Goal: Navigation & Orientation: Find specific page/section

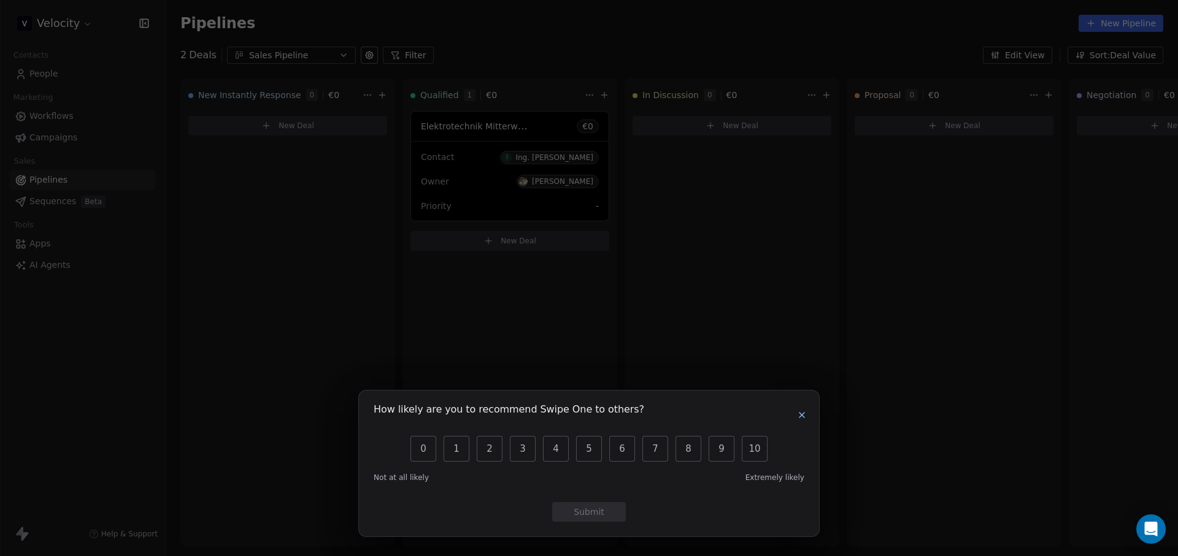
click at [807, 408] on button "button" at bounding box center [801, 415] width 15 height 15
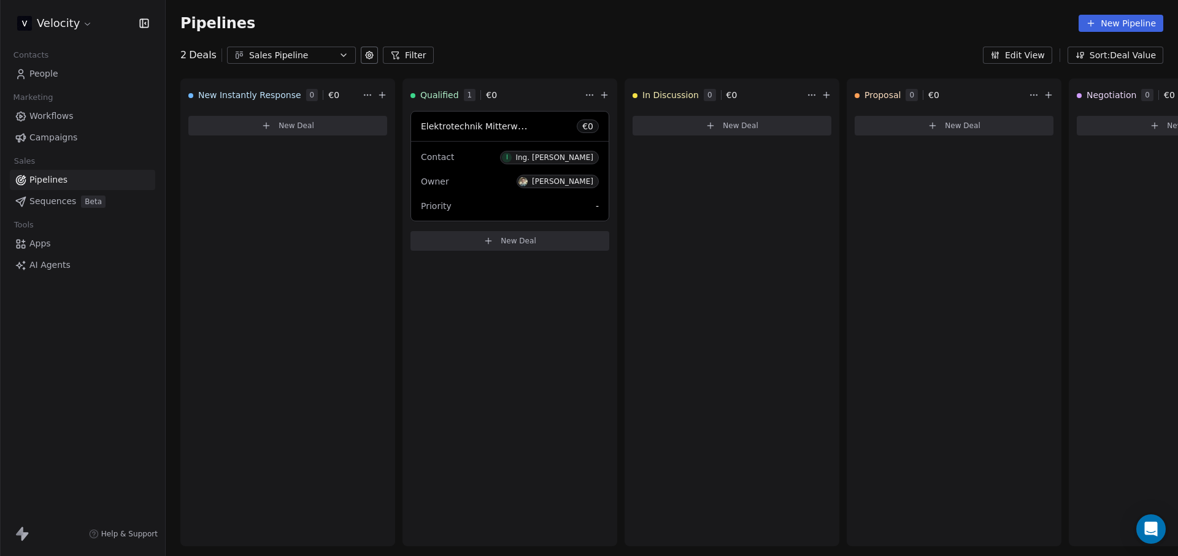
click at [66, 117] on span "Workflows" at bounding box center [51, 116] width 44 height 13
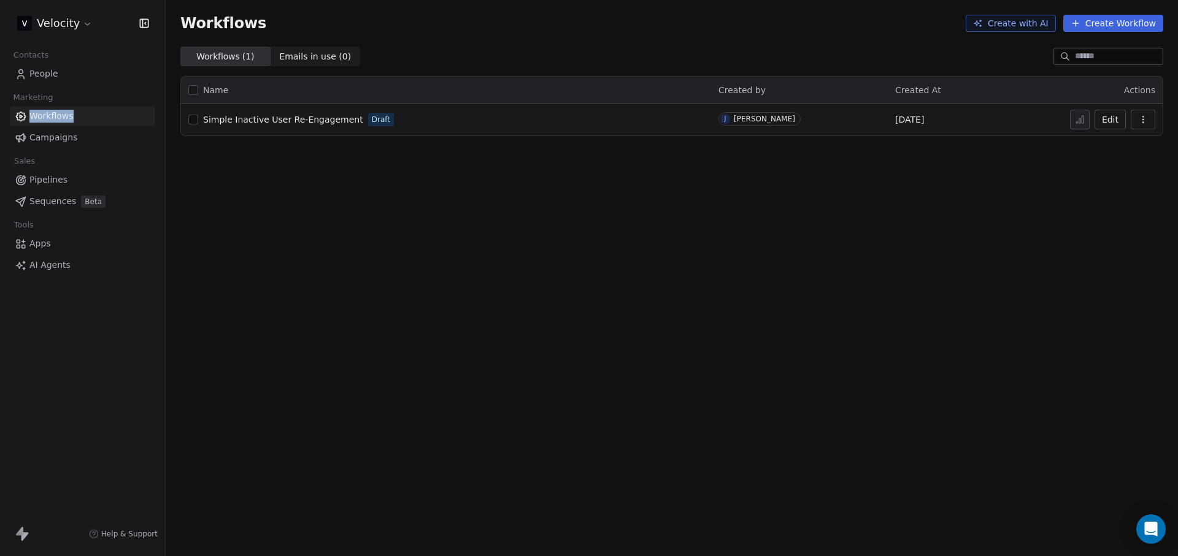
click at [304, 120] on span "Simple Inactive User Re-Engagement" at bounding box center [283, 120] width 160 height 10
click at [53, 245] on link "Apps" at bounding box center [82, 244] width 145 height 20
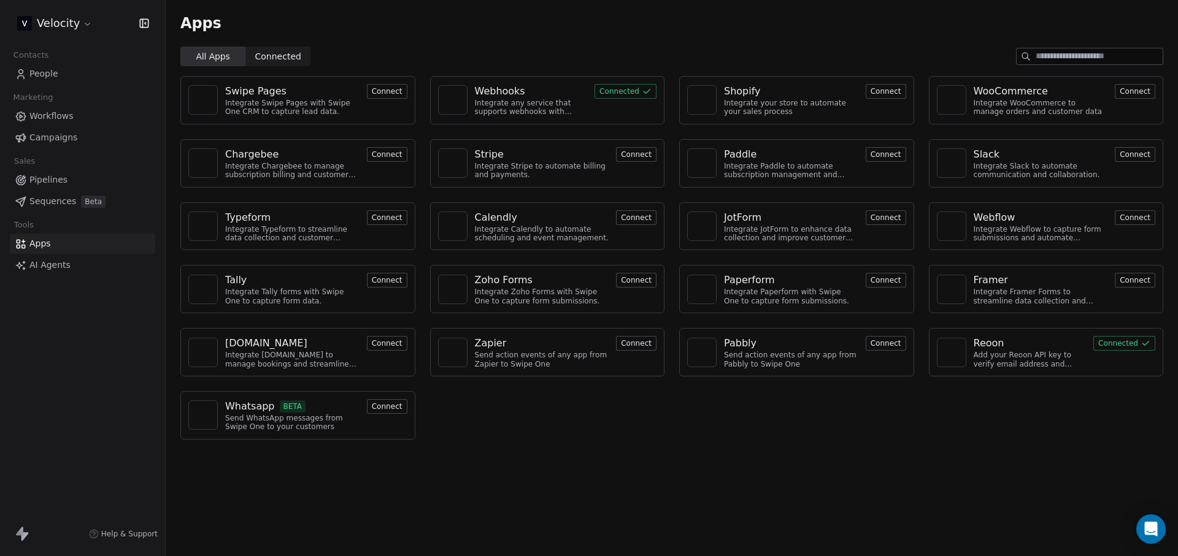
click at [50, 111] on span "Workflows" at bounding box center [51, 116] width 44 height 13
